Goal: Information Seeking & Learning: Learn about a topic

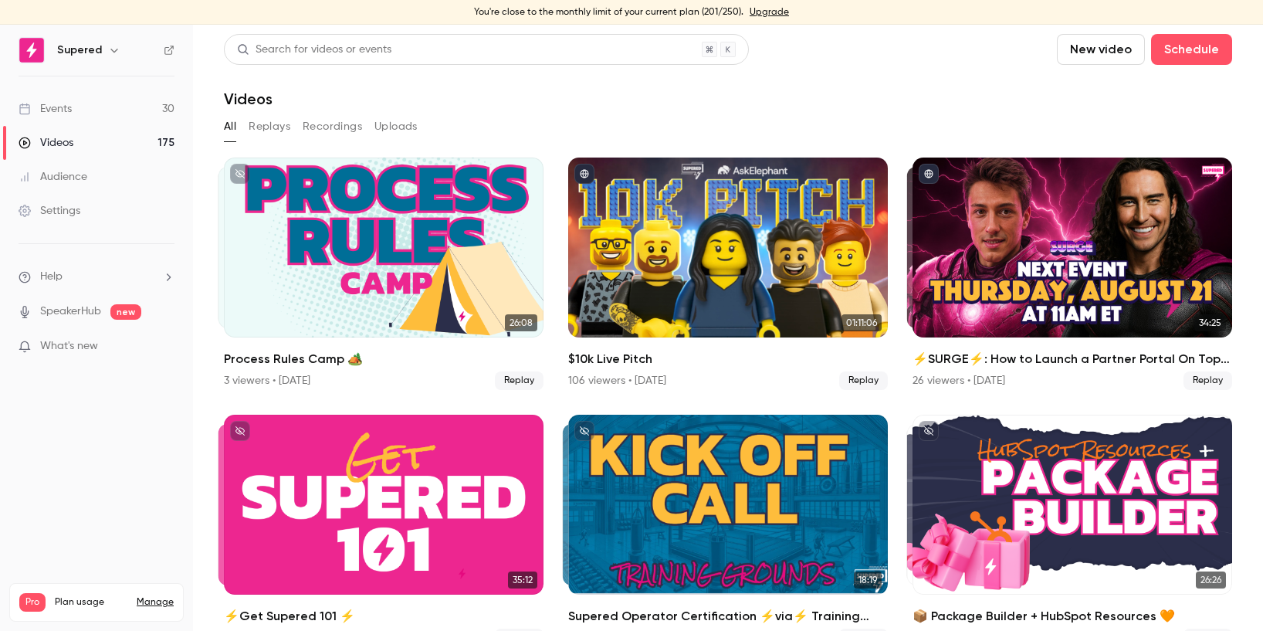
click at [77, 111] on link "Events 30" at bounding box center [96, 109] width 193 height 34
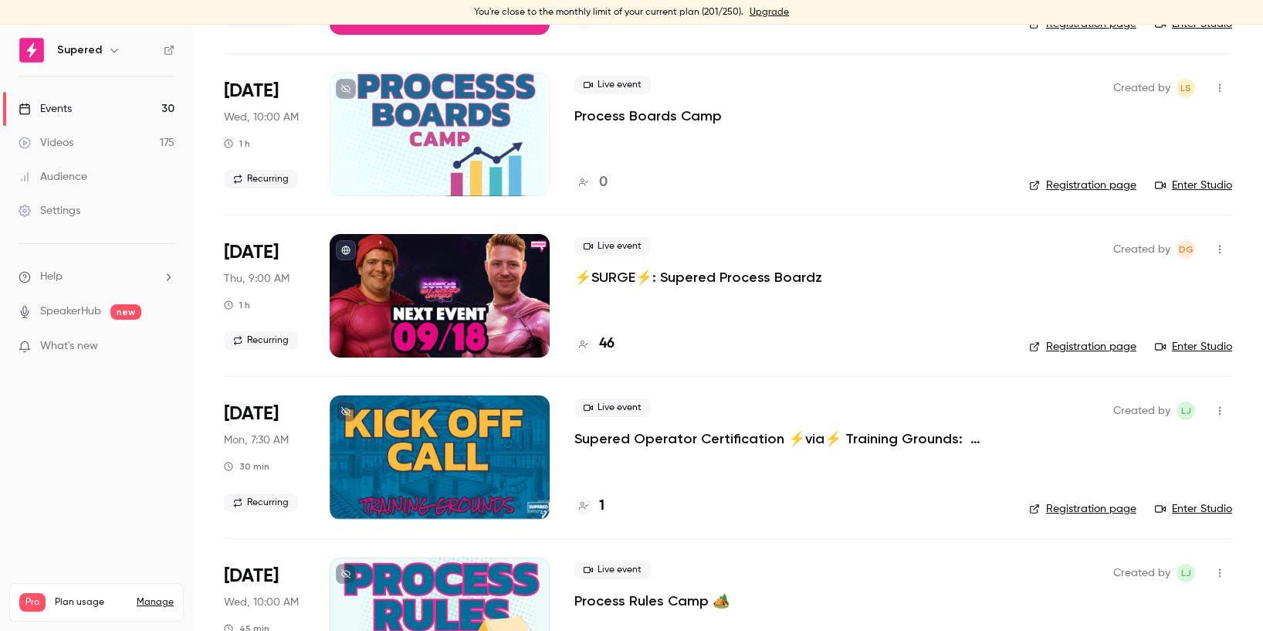
scroll to position [421, 0]
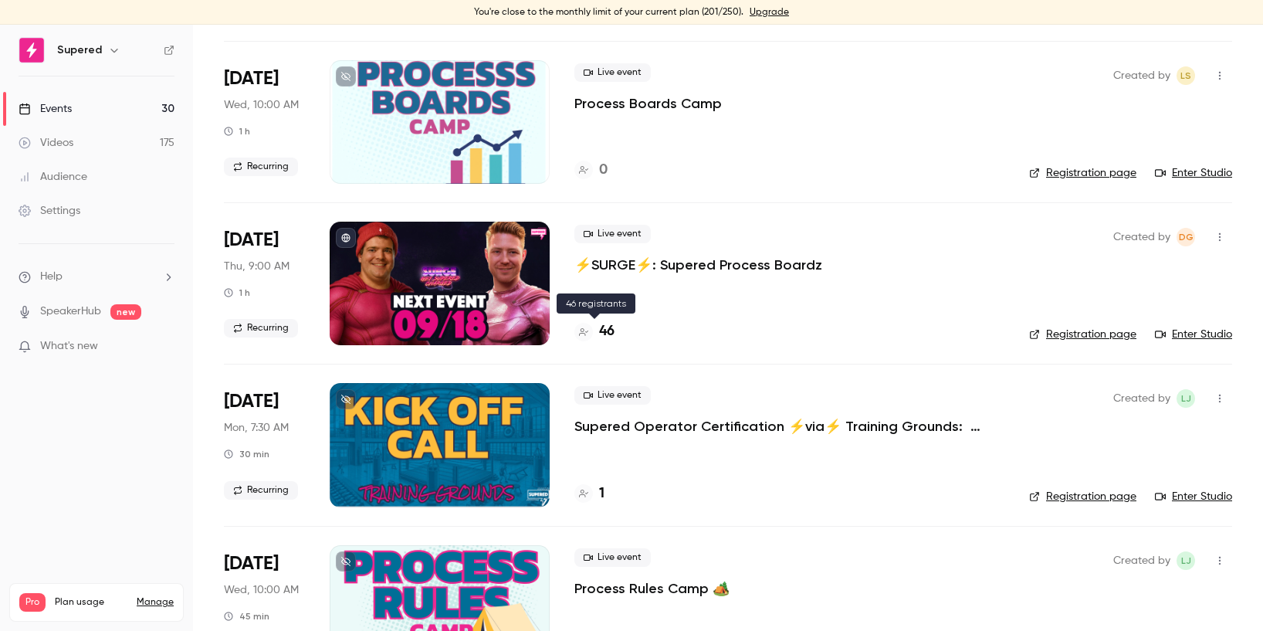
click at [605, 333] on h4 "46" at bounding box center [606, 331] width 15 height 21
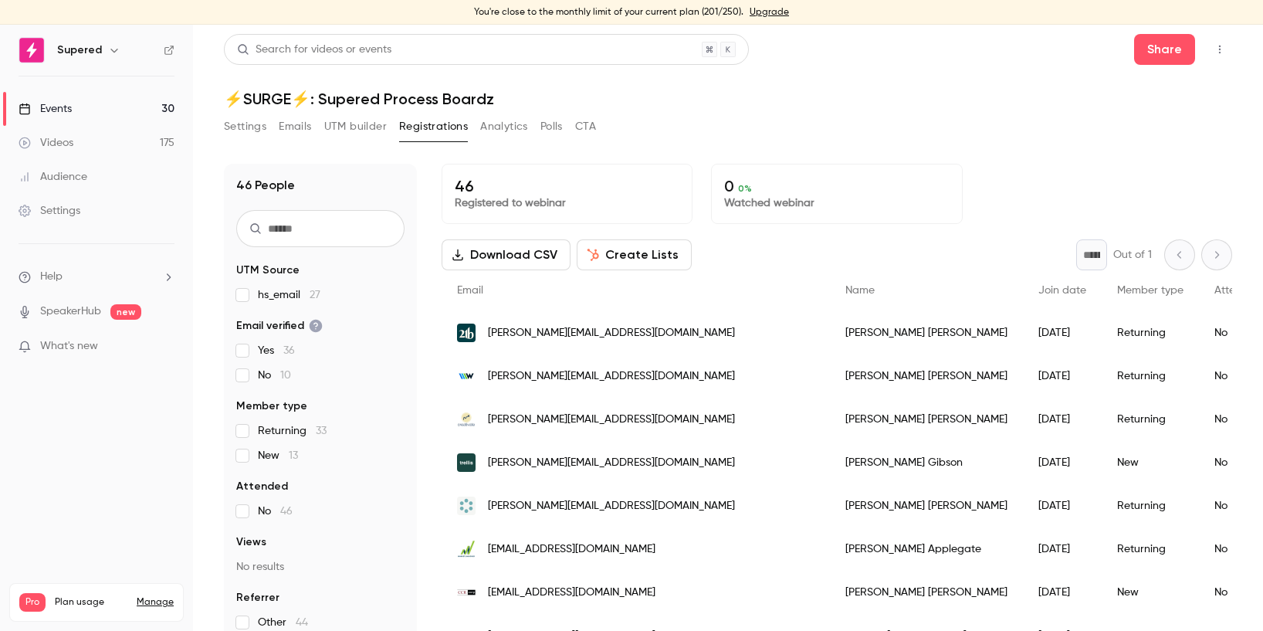
click at [58, 108] on div "Events" at bounding box center [45, 108] width 53 height 15
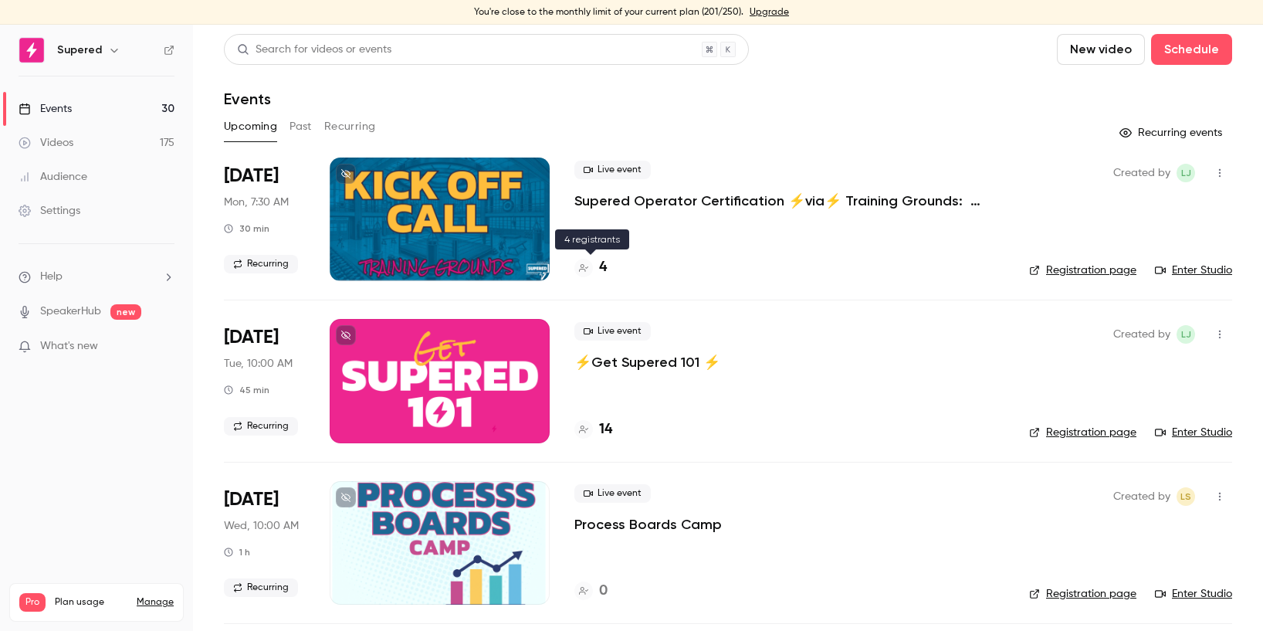
click at [606, 269] on h4 "4" at bounding box center [603, 267] width 8 height 21
